Goal: Transaction & Acquisition: Purchase product/service

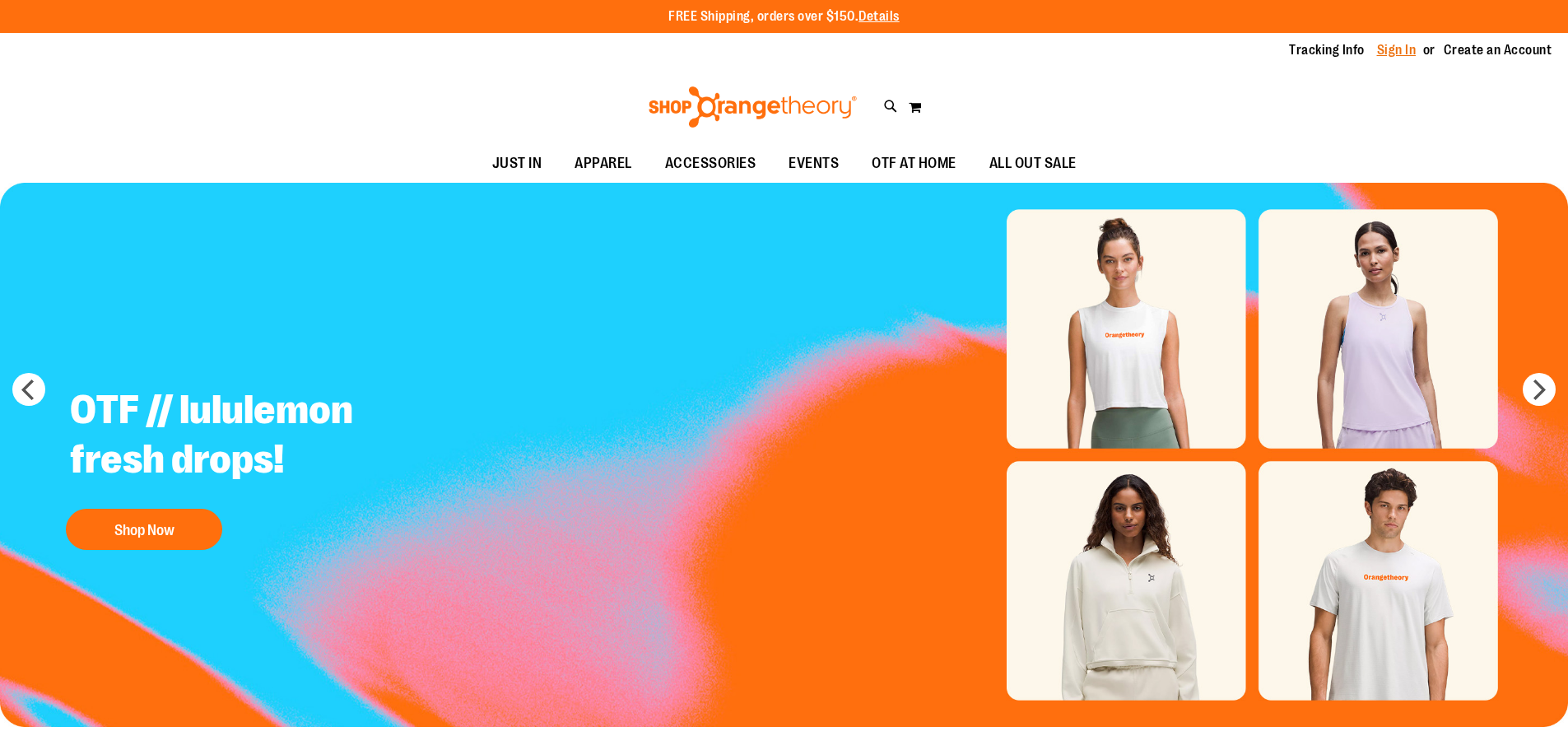
click at [1396, 55] on link "Sign In" at bounding box center [1397, 50] width 39 height 18
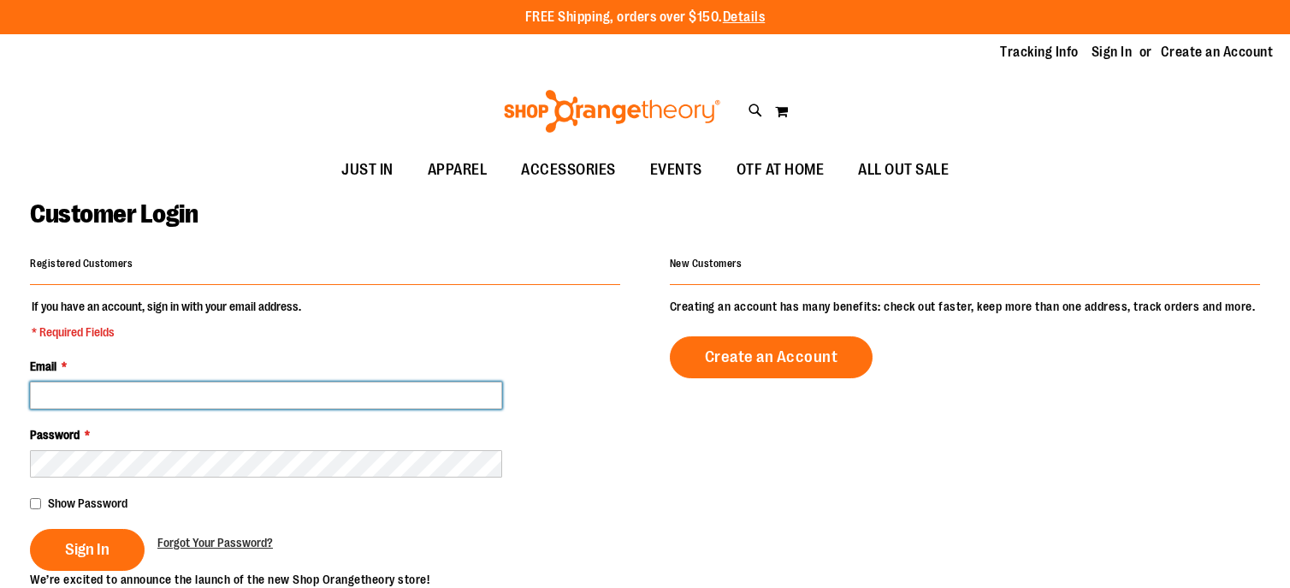
type input "**********"
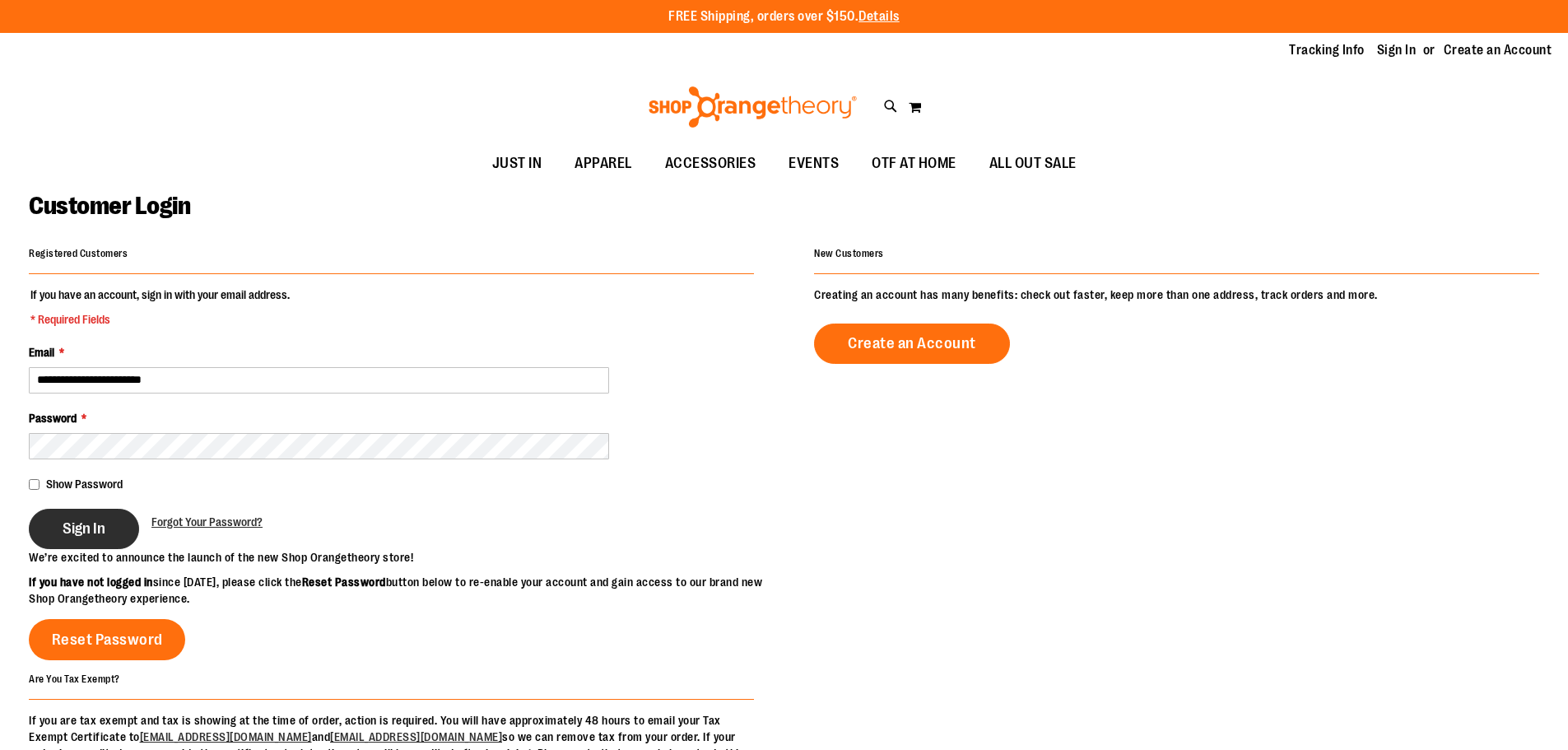
click at [83, 530] on span "Sign In" at bounding box center [84, 529] width 42 height 18
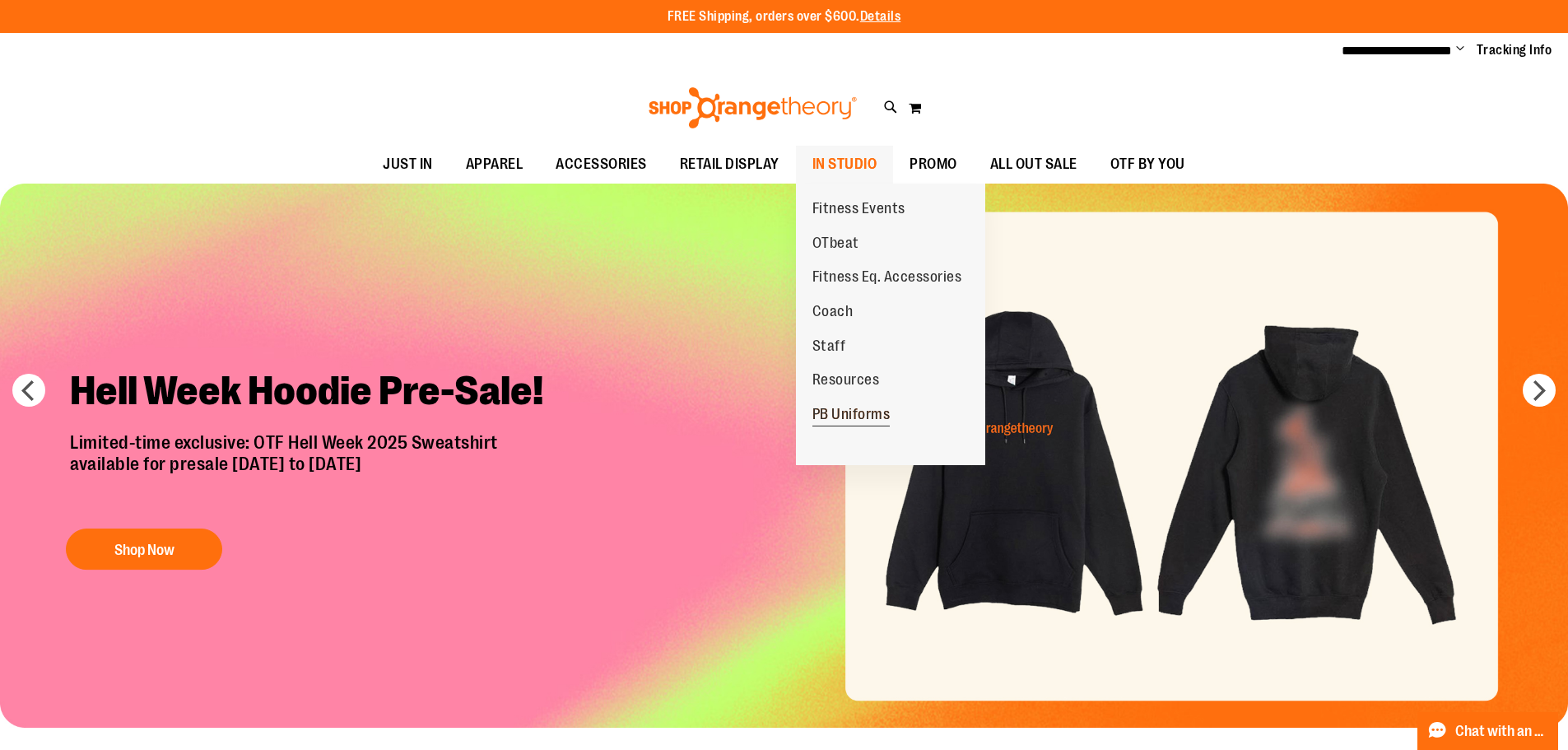
click at [858, 417] on span "PB Uniforms" at bounding box center [851, 416] width 78 height 20
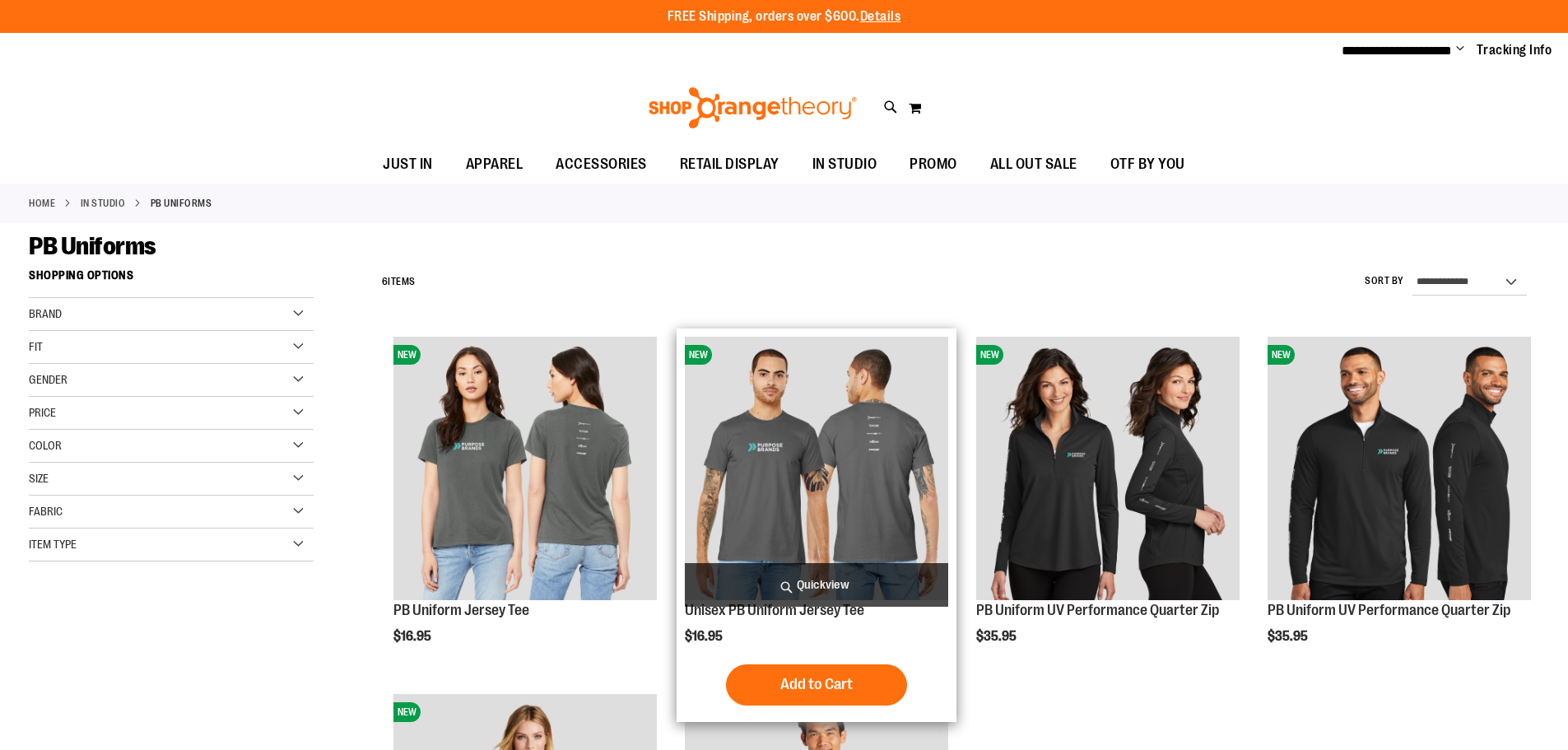
click at [814, 485] on img "product" at bounding box center [817, 469] width 264 height 264
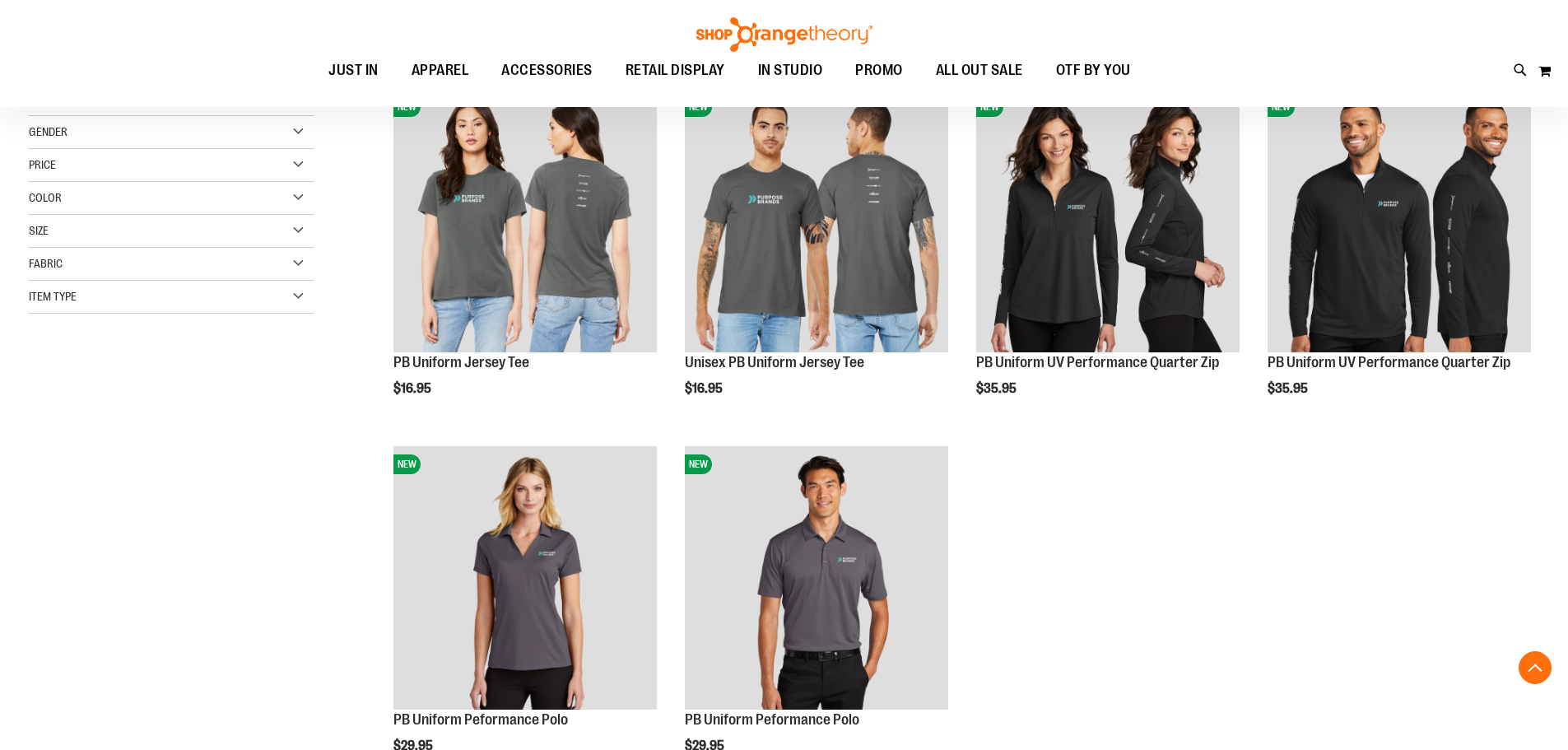
scroll to position [328, 0]
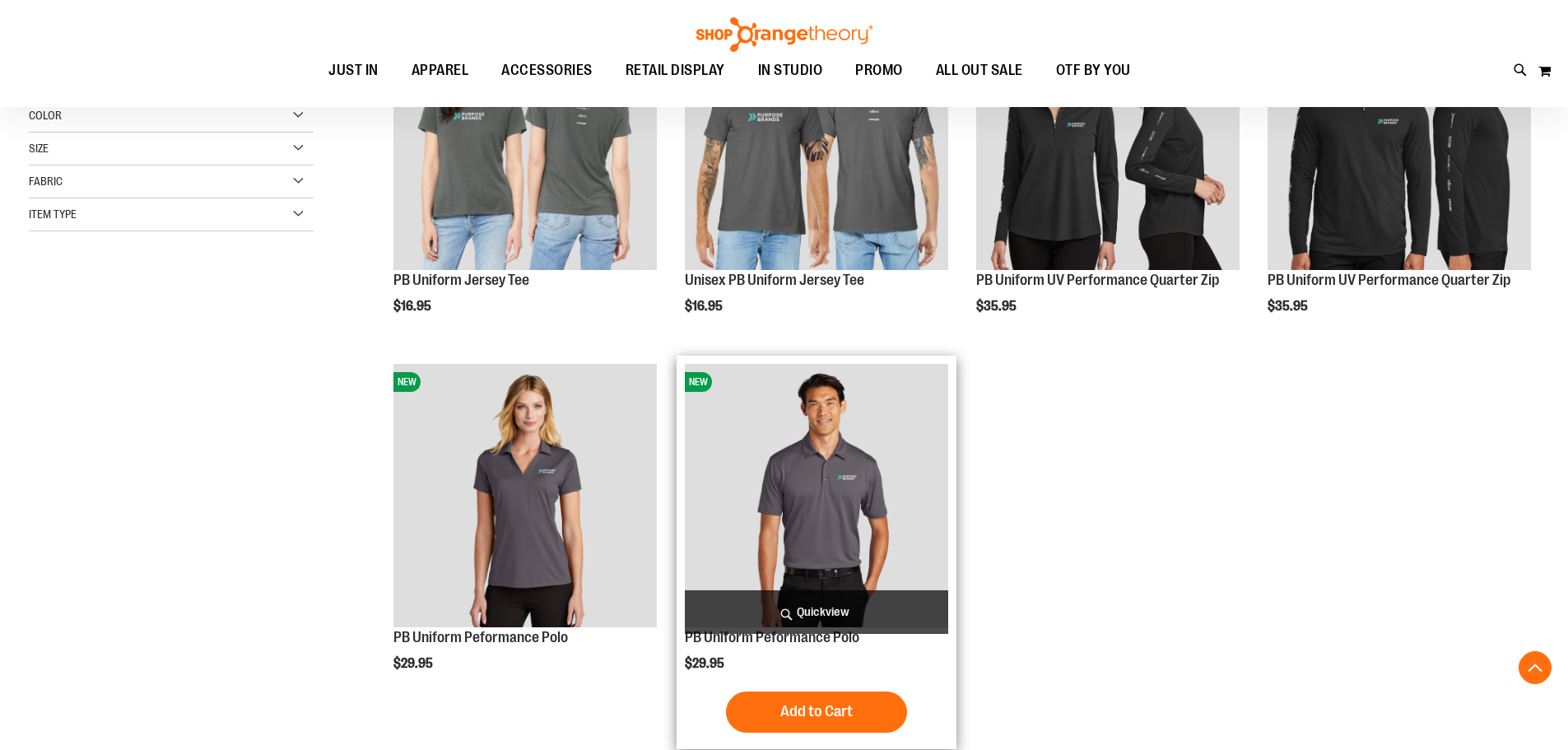
click at [842, 520] on img "product" at bounding box center [817, 496] width 264 height 264
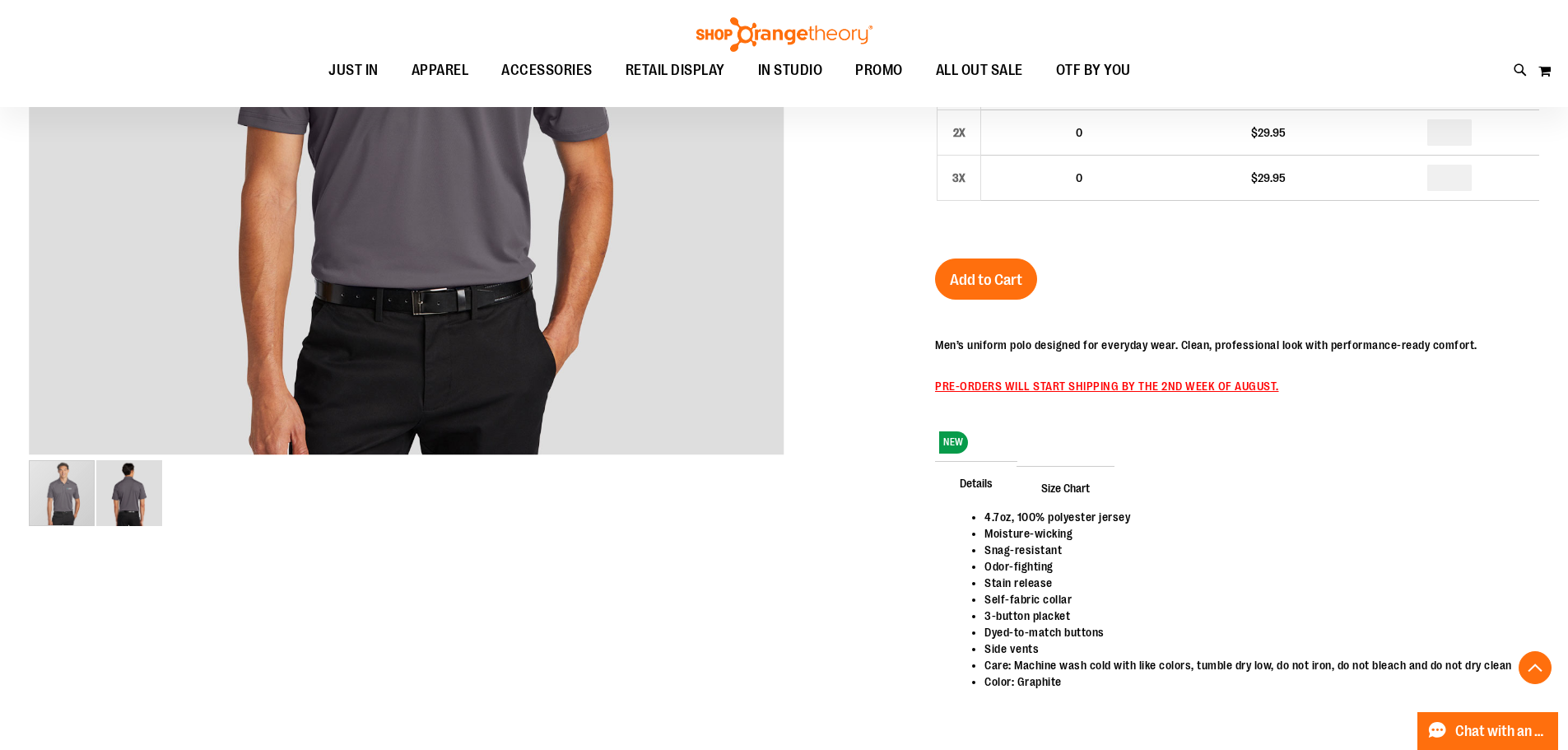
scroll to position [658, 0]
